Goal: Information Seeking & Learning: Learn about a topic

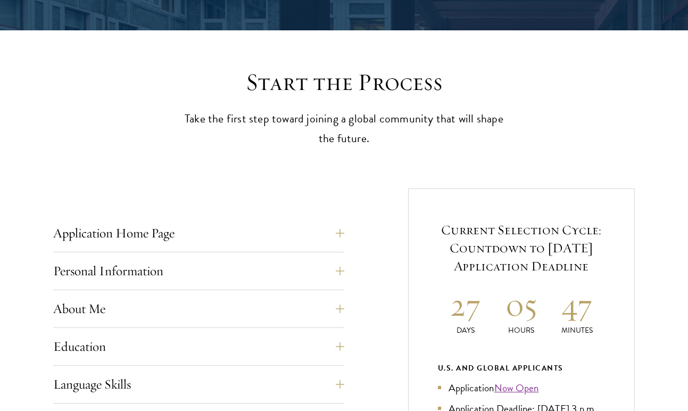
scroll to position [358, 0]
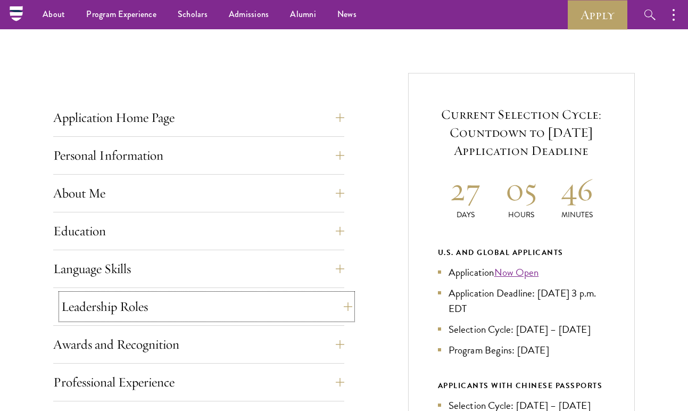
click at [250, 306] on button "Leadership Roles" at bounding box center [206, 307] width 291 height 26
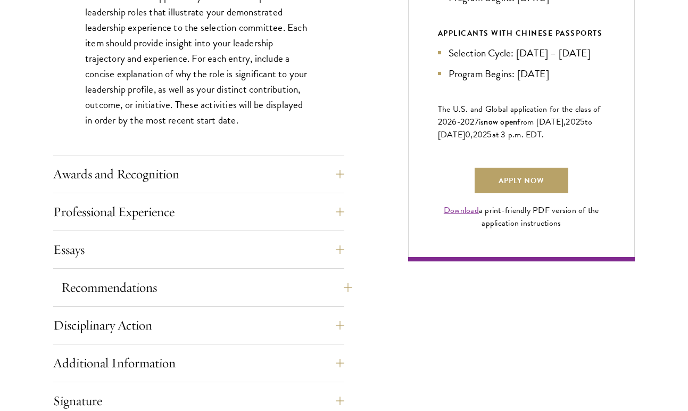
scroll to position [721, 0]
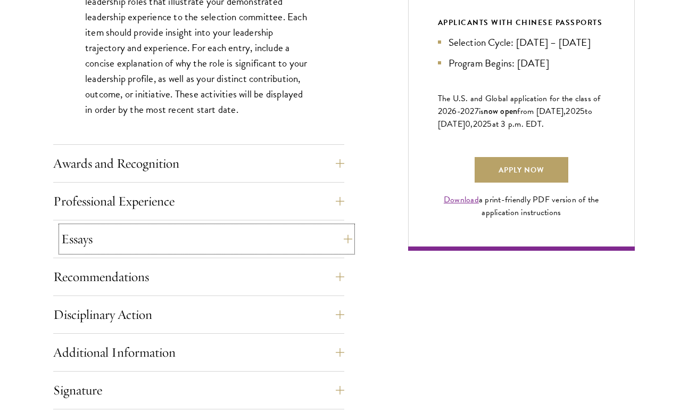
click at [163, 245] on button "Essays" at bounding box center [206, 239] width 291 height 26
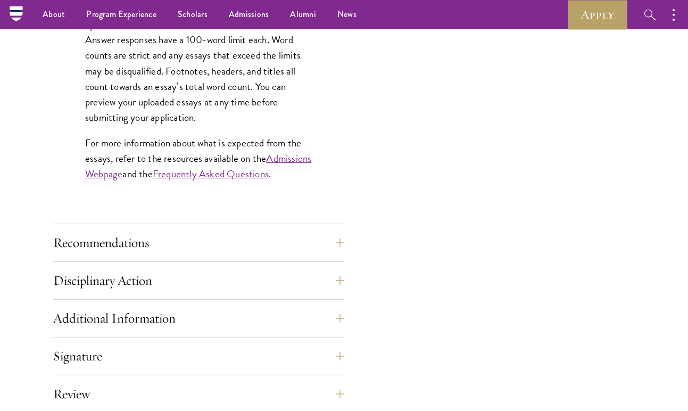
scroll to position [949, 0]
click at [136, 242] on button "Recommendations" at bounding box center [206, 243] width 291 height 26
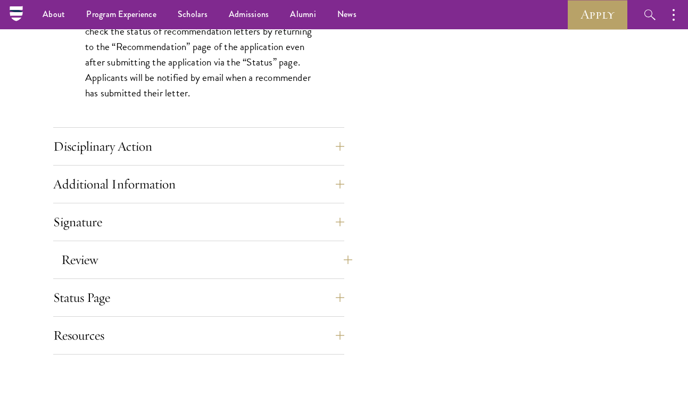
scroll to position [1589, 0]
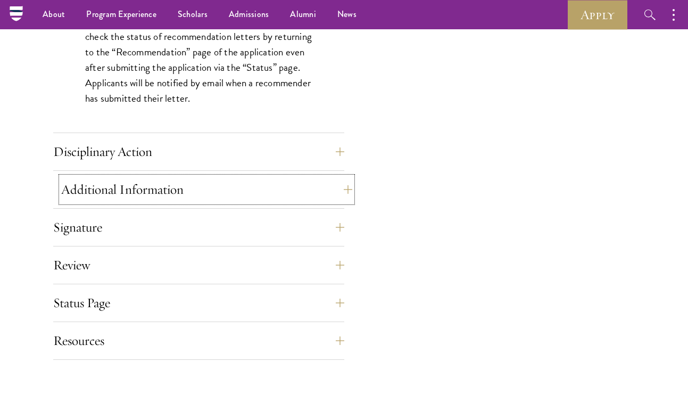
click at [282, 188] on button "Additional Information" at bounding box center [206, 190] width 291 height 26
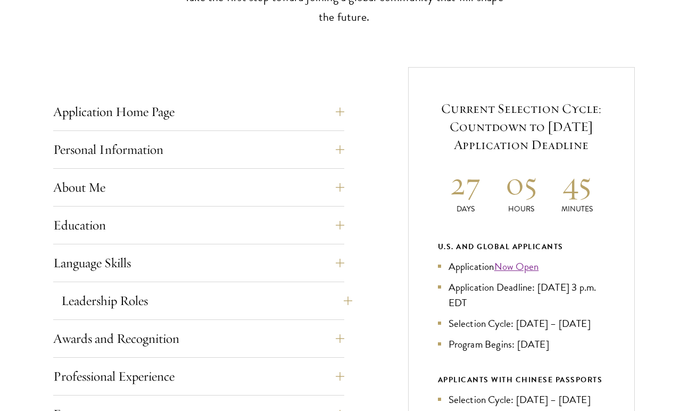
scroll to position [372, 0]
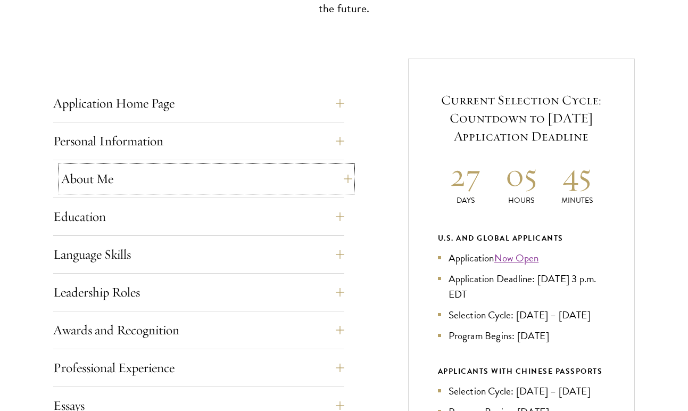
click at [302, 181] on button "About Me" at bounding box center [206, 179] width 291 height 26
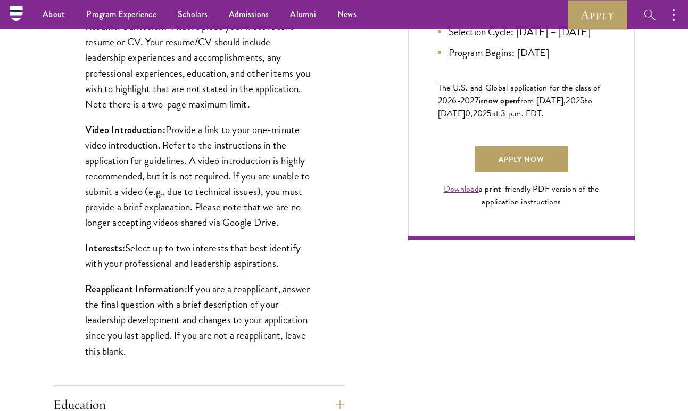
scroll to position [682, 0]
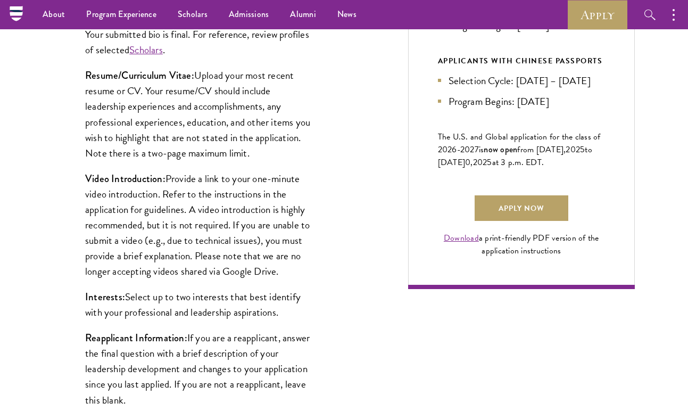
click at [166, 188] on p "Video Introduction: Provide a link to your one-minute video introduction. Refer…" at bounding box center [198, 225] width 227 height 108
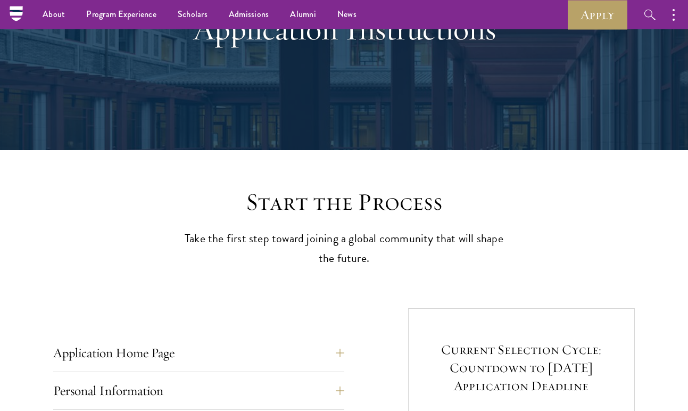
scroll to position [0, 0]
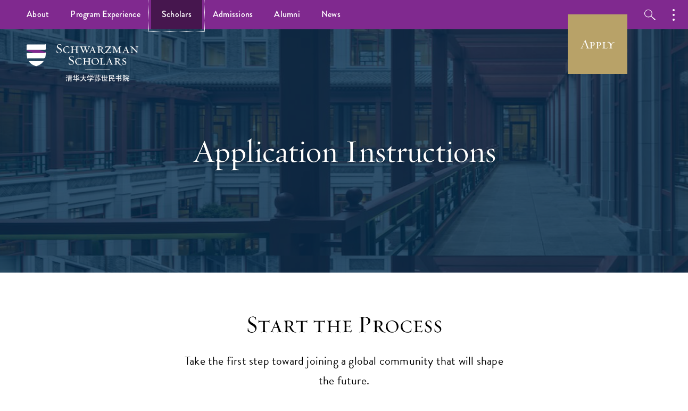
click at [176, 23] on link "Scholars" at bounding box center [176, 14] width 51 height 29
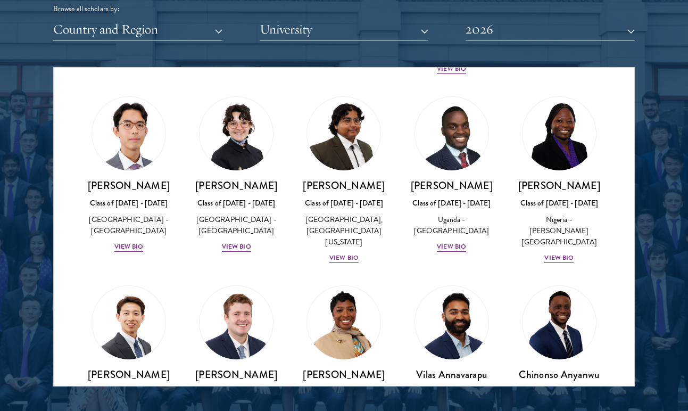
scroll to position [225, 0]
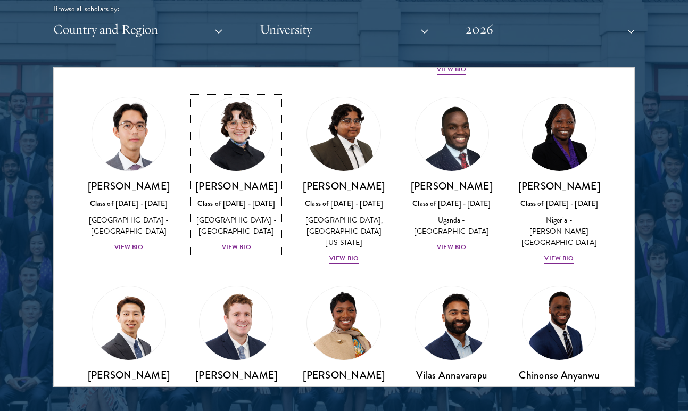
click at [233, 246] on div "View Bio" at bounding box center [236, 247] width 29 height 10
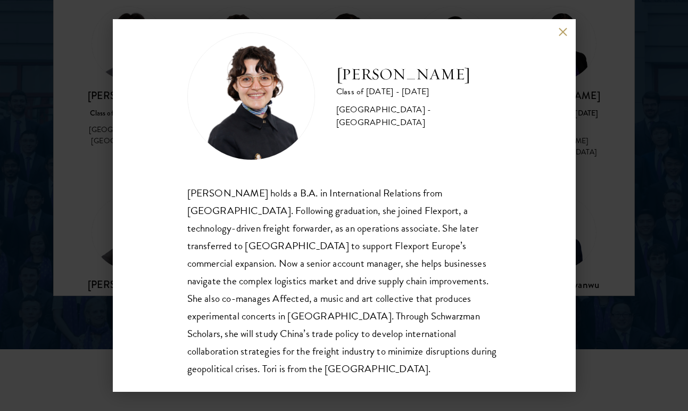
scroll to position [1427, 0]
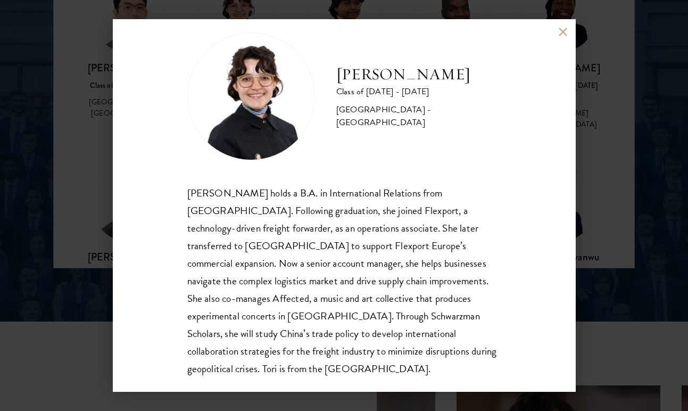
click at [557, 37] on div "[PERSON_NAME] Class of [DATE] - [DATE] [GEOGRAPHIC_DATA] - [GEOGRAPHIC_DATA] [P…" at bounding box center [344, 205] width 463 height 373
click at [561, 31] on button at bounding box center [563, 31] width 9 height 9
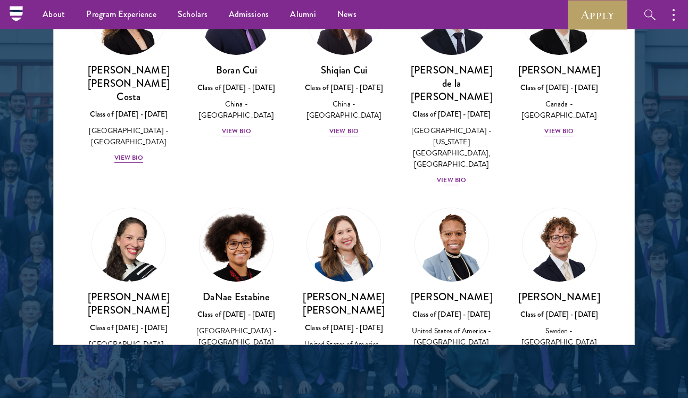
scroll to position [1319, 0]
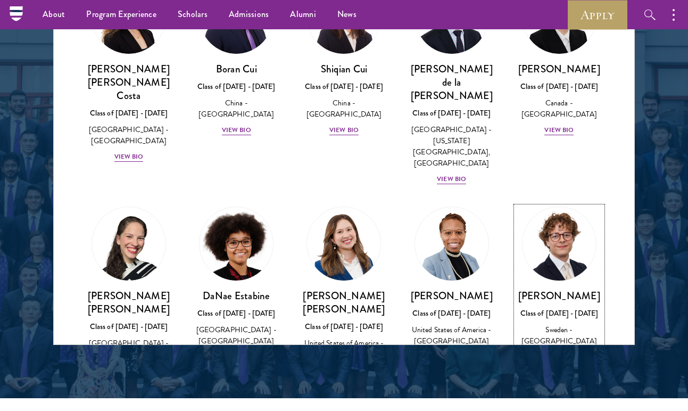
click at [559, 352] on div "View Bio" at bounding box center [558, 357] width 29 height 10
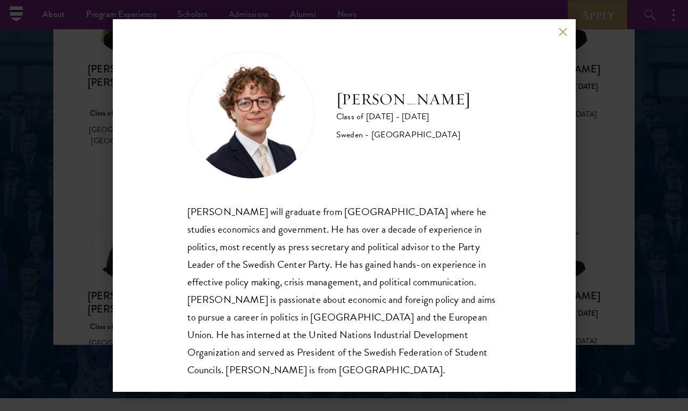
click at [549, 27] on div "[PERSON_NAME] Class of [DATE] - [DATE] [GEOGRAPHIC_DATA] - [GEOGRAPHIC_DATA] [P…" at bounding box center [344, 205] width 463 height 373
click at [564, 31] on button at bounding box center [563, 31] width 9 height 9
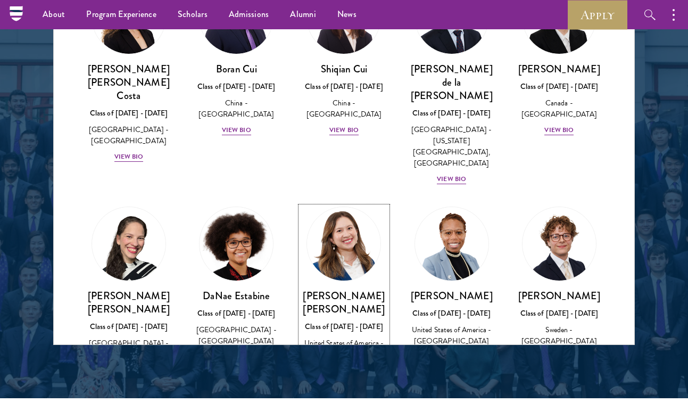
click at [339, 376] on div "View Bio" at bounding box center [343, 381] width 29 height 10
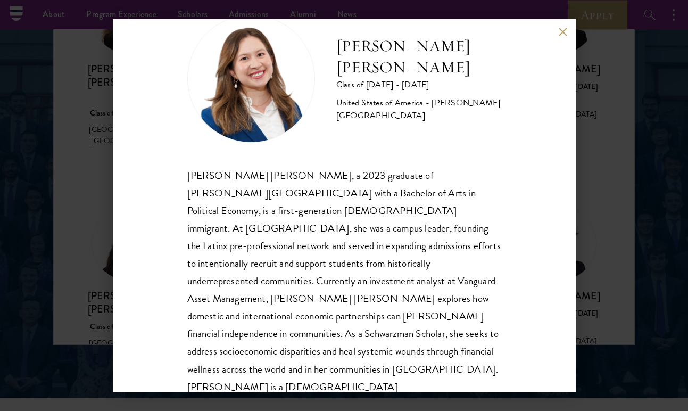
scroll to position [35, 0]
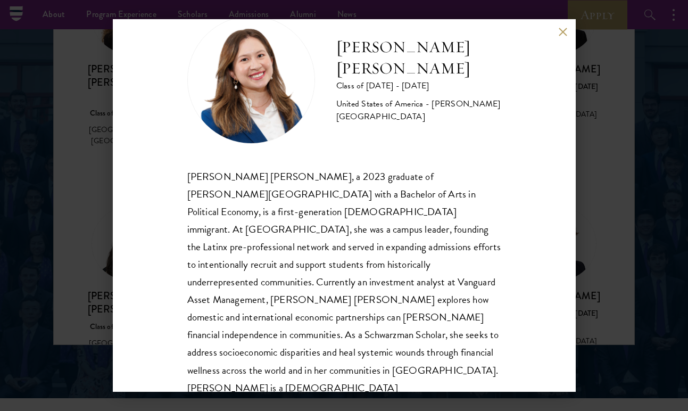
click at [553, 34] on div "[PERSON_NAME] [PERSON_NAME] Class of [DATE] - [DATE] [GEOGRAPHIC_DATA] - [PERSO…" at bounding box center [344, 205] width 463 height 373
click at [556, 32] on div "[PERSON_NAME] [PERSON_NAME] Class of [DATE] - [DATE] [GEOGRAPHIC_DATA] - [PERSO…" at bounding box center [344, 205] width 463 height 373
click at [557, 32] on div "[PERSON_NAME] [PERSON_NAME] Class of [DATE] - [DATE] [GEOGRAPHIC_DATA] - [PERSO…" at bounding box center [344, 205] width 463 height 373
click at [560, 32] on button at bounding box center [563, 31] width 9 height 9
